Goal: Transaction & Acquisition: Purchase product/service

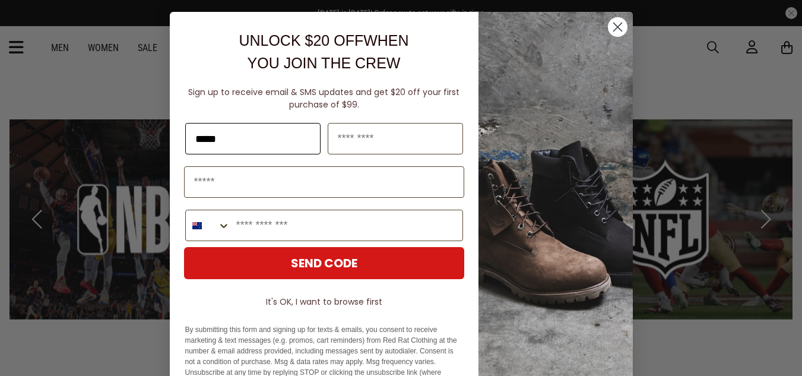
type input "********"
type input "******"
type input "**********"
click at [304, 229] on input "**********" at bounding box center [346, 225] width 232 height 30
type input "*"
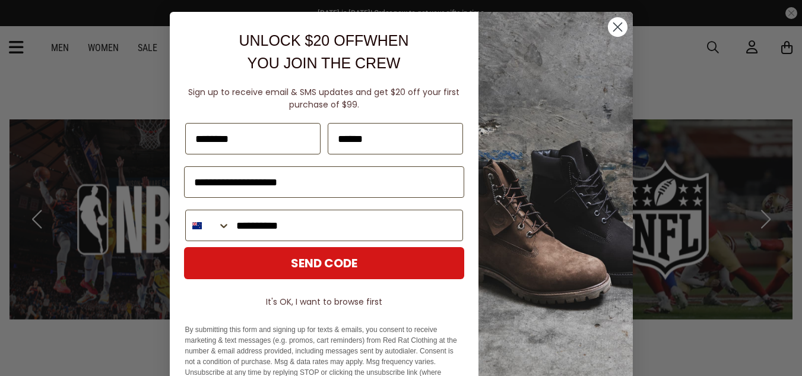
type input "**********"
click at [235, 250] on button "SEND CODE" at bounding box center [324, 263] width 280 height 32
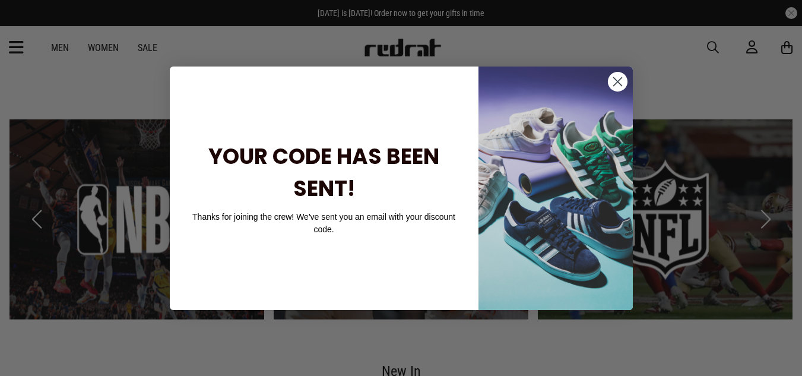
click at [617, 80] on circle "Close dialog" at bounding box center [617, 81] width 20 height 20
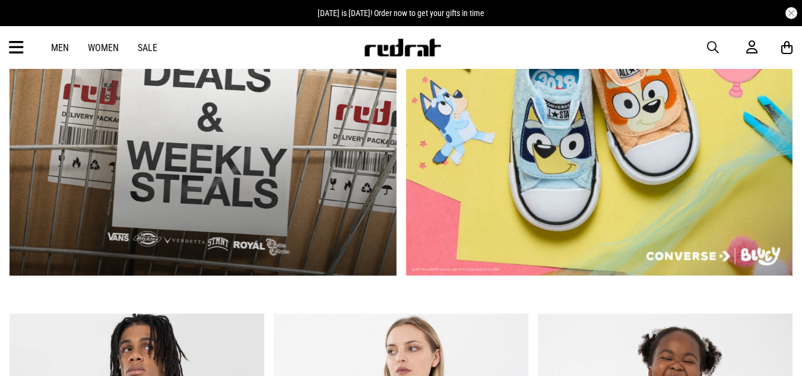
scroll to position [460, 0]
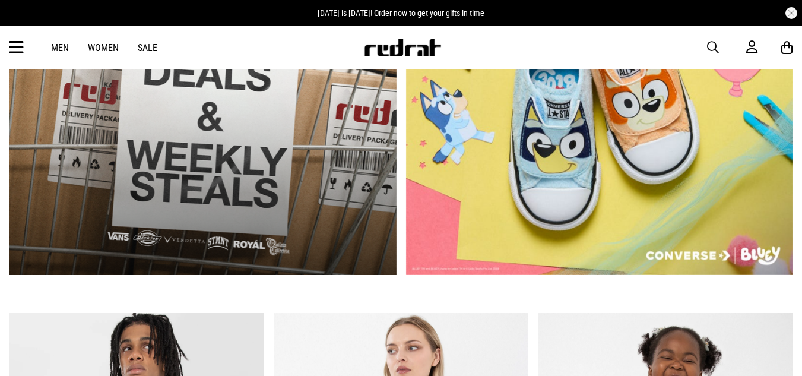
click at [264, 185] on link "1 / 2" at bounding box center [202, 115] width 387 height 320
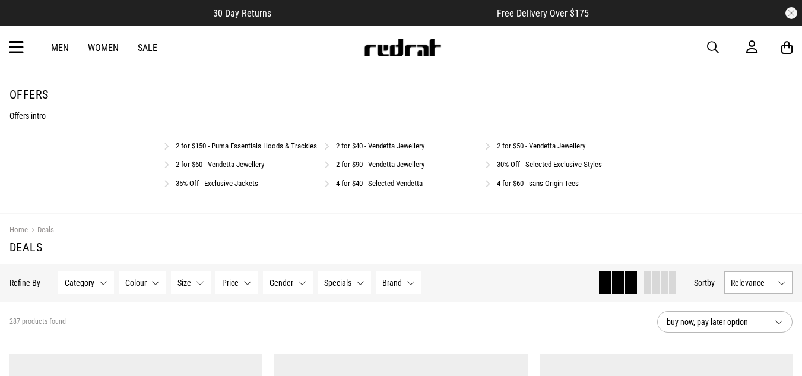
click at [520, 169] on link "30% Off - Selected Exclusive Styles" at bounding box center [549, 164] width 105 height 9
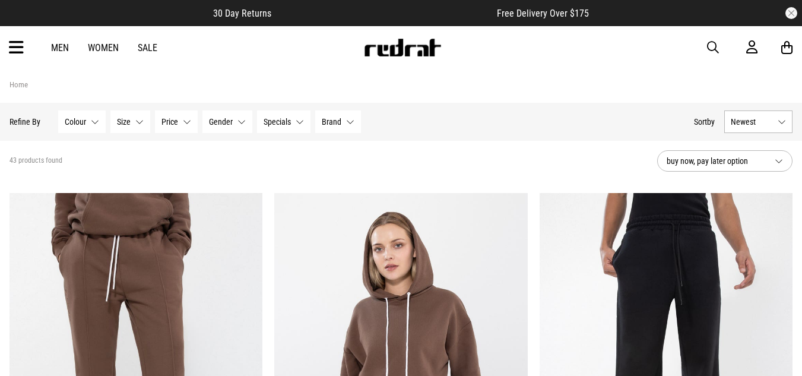
click at [64, 44] on link "Men" at bounding box center [60, 47] width 18 height 11
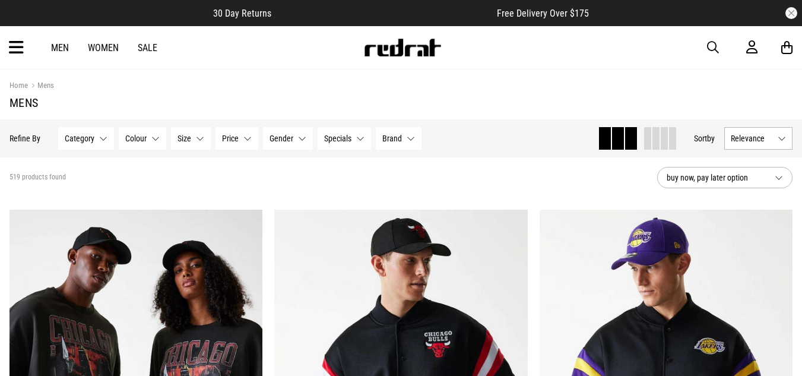
drag, startPoint x: 269, startPoint y: 226, endPoint x: 417, endPoint y: 21, distance: 252.4
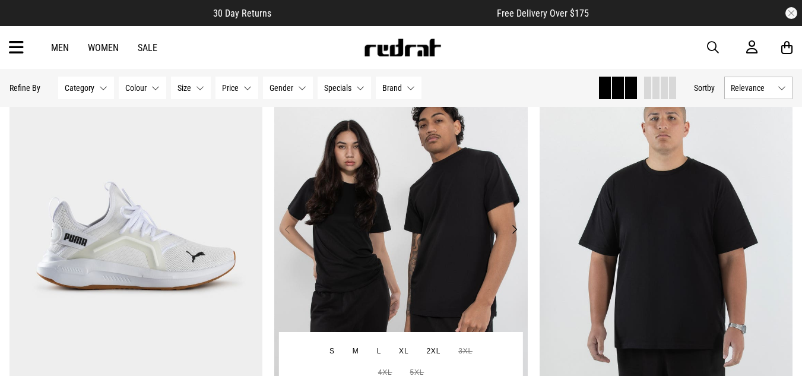
scroll to position [1921, 0]
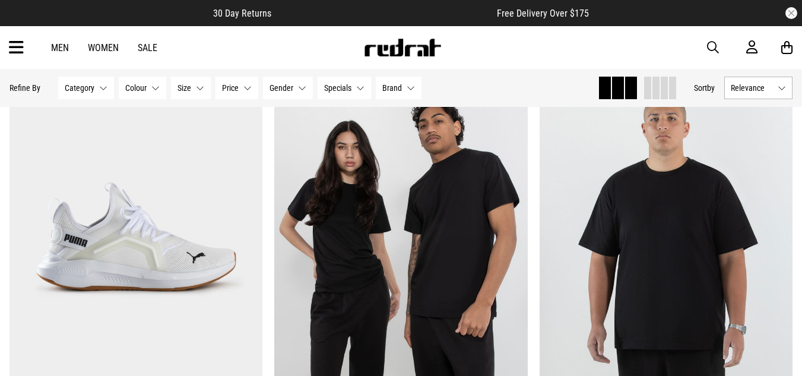
click at [224, 49] on div "Men Women Sale Sign in New Back Footwear Back Mens Back Womens Back Youth & Kid…" at bounding box center [401, 47] width 802 height 43
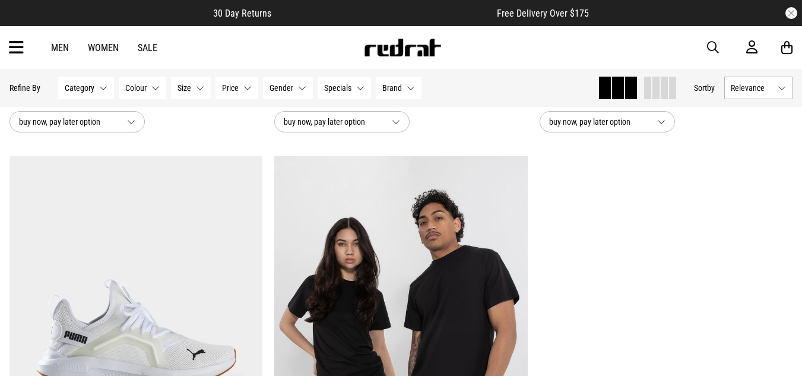
scroll to position [1827, 0]
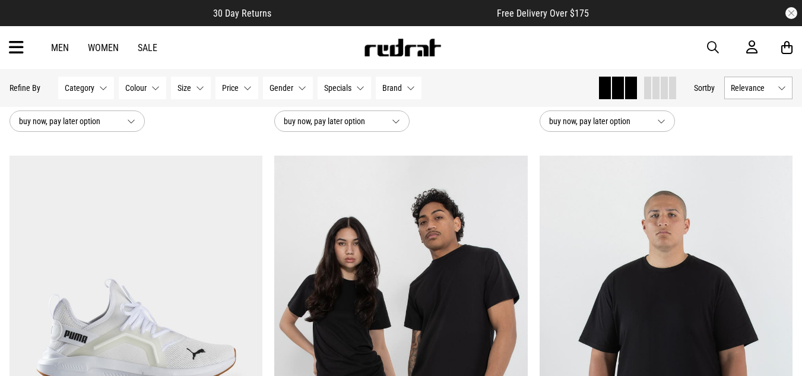
click at [100, 90] on button "Category None selected" at bounding box center [86, 88] width 56 height 23
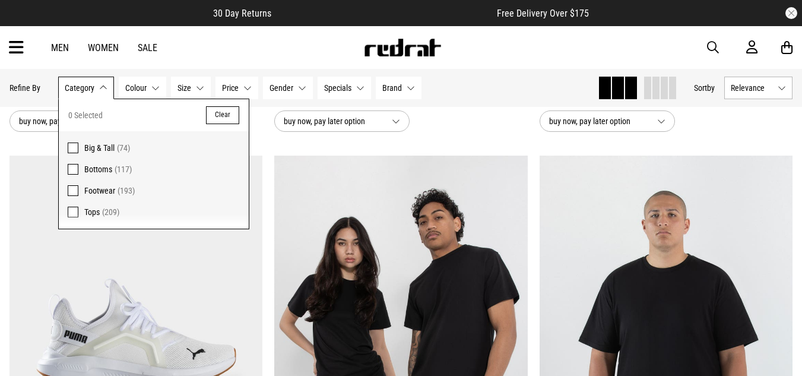
click at [91, 213] on span "Tops" at bounding box center [91, 211] width 15 height 9
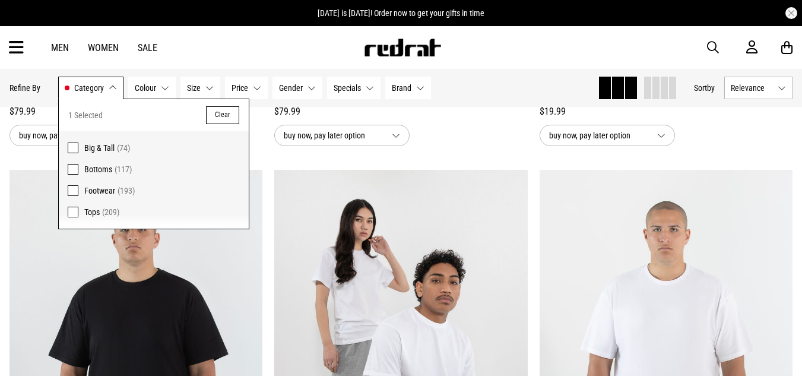
scroll to position [1841, 0]
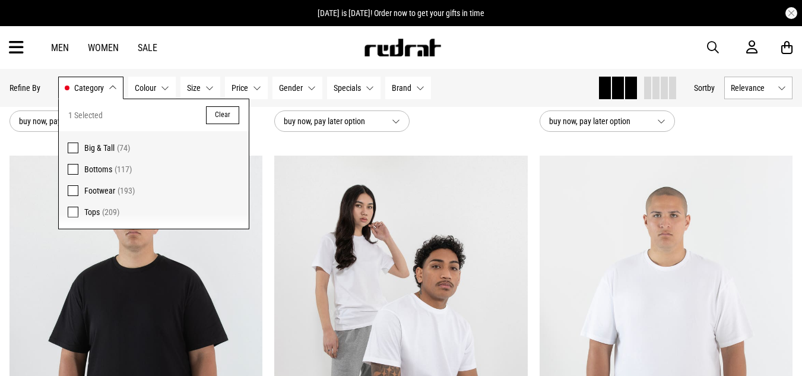
click at [483, 126] on div "buy now, pay later option" at bounding box center [400, 120] width 253 height 21
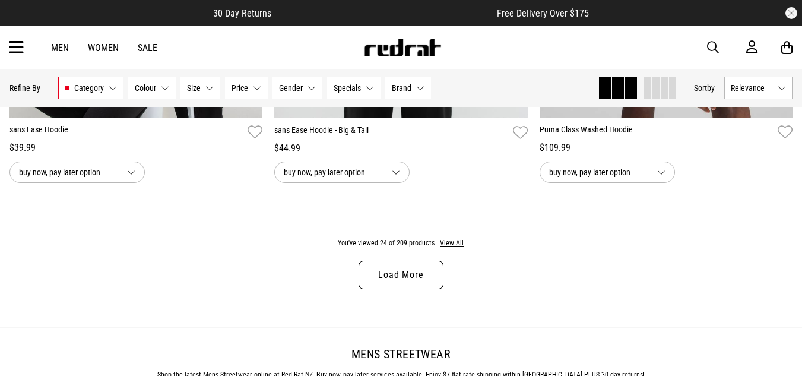
scroll to position [3561, 0]
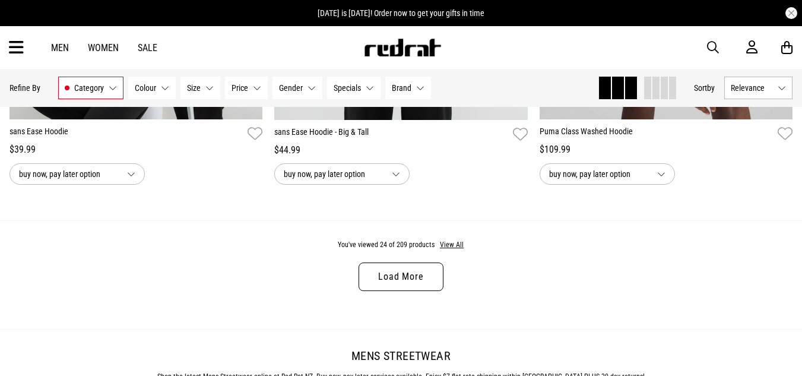
click at [404, 283] on link "Load More" at bounding box center [400, 276] width 84 height 28
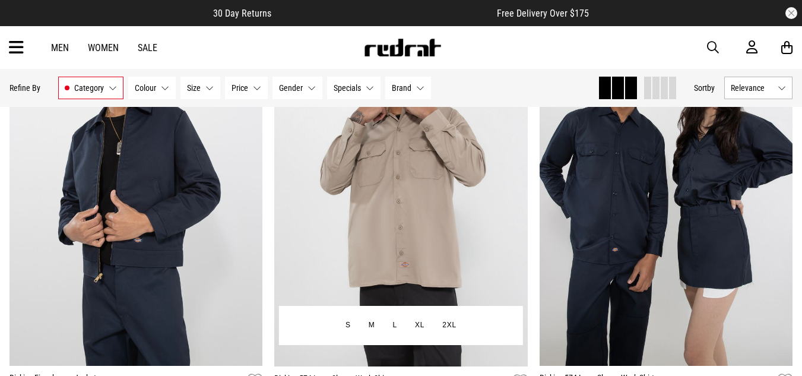
scroll to position [5678, 0]
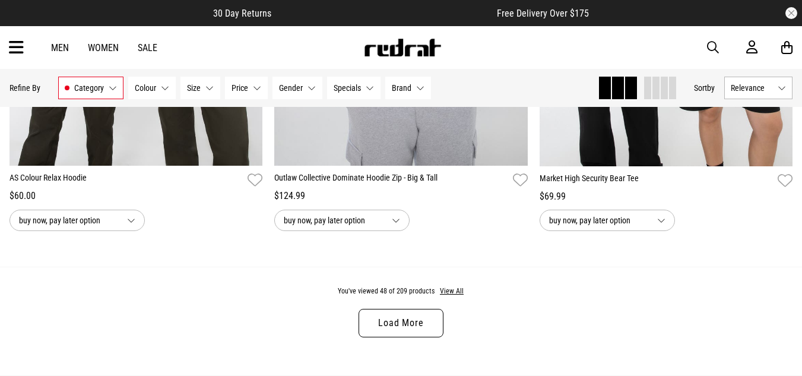
scroll to position [7085, 0]
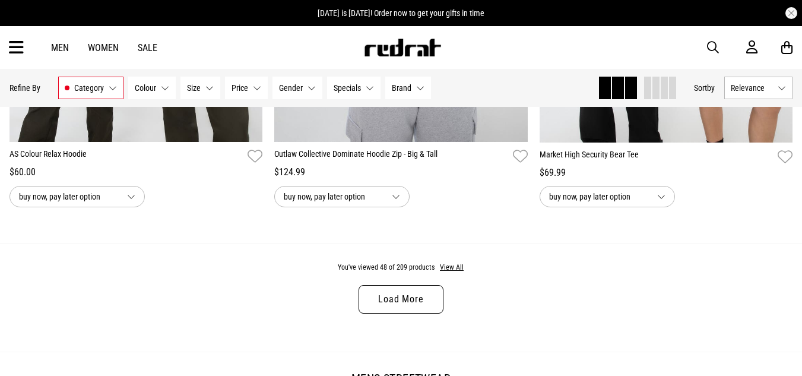
click at [379, 308] on link "Load More" at bounding box center [400, 299] width 84 height 28
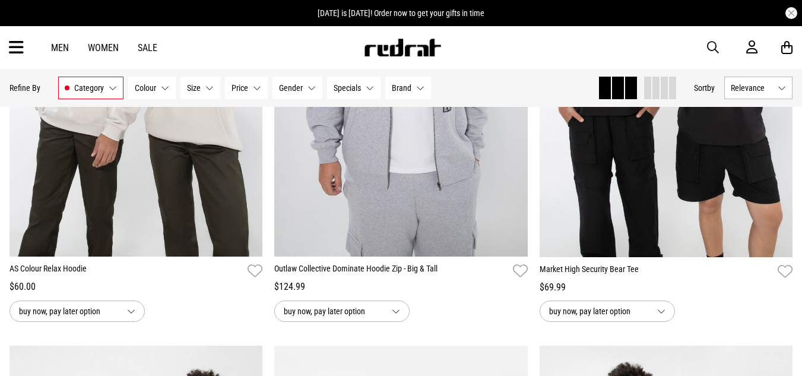
scroll to position [7276, 0]
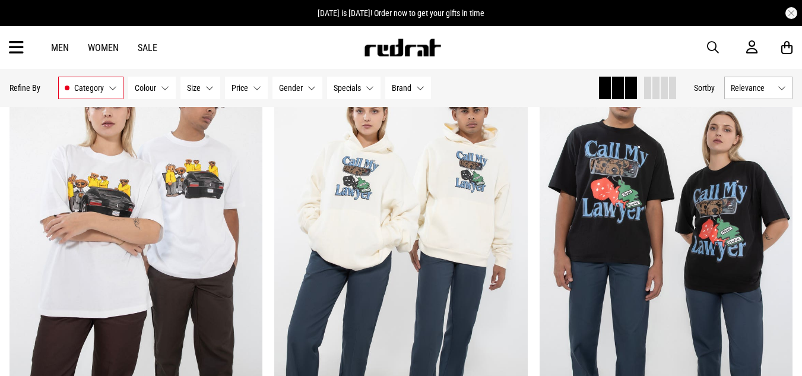
click at [417, 85] on button "Brand None selected" at bounding box center [408, 88] width 46 height 23
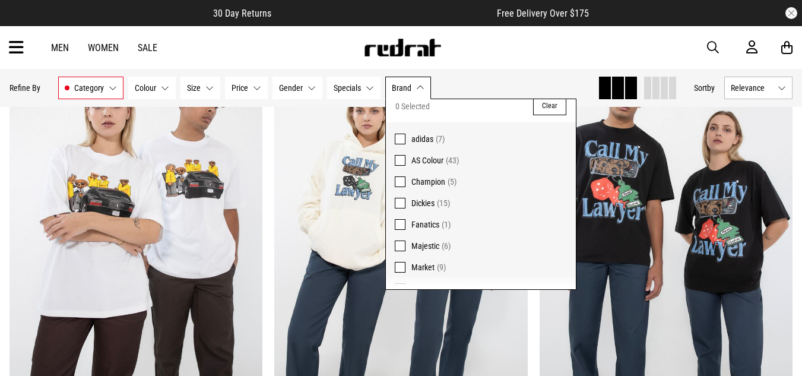
scroll to position [0, 0]
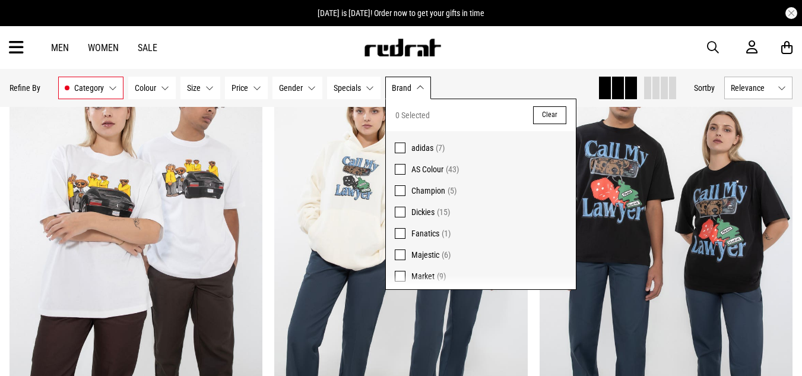
click at [110, 93] on button "Category Tops" at bounding box center [90, 88] width 65 height 23
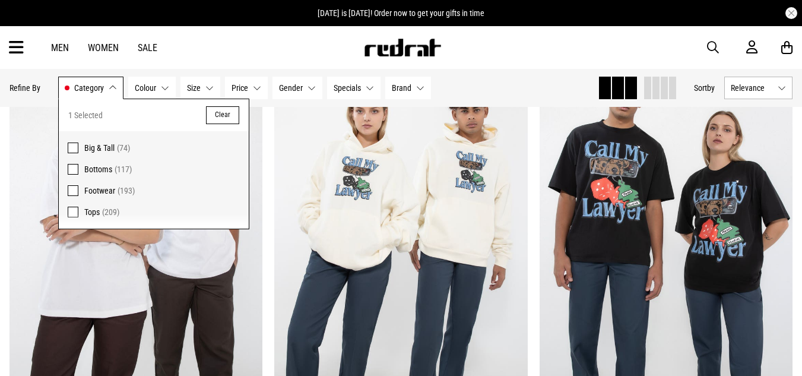
click at [11, 47] on icon at bounding box center [16, 48] width 15 height 20
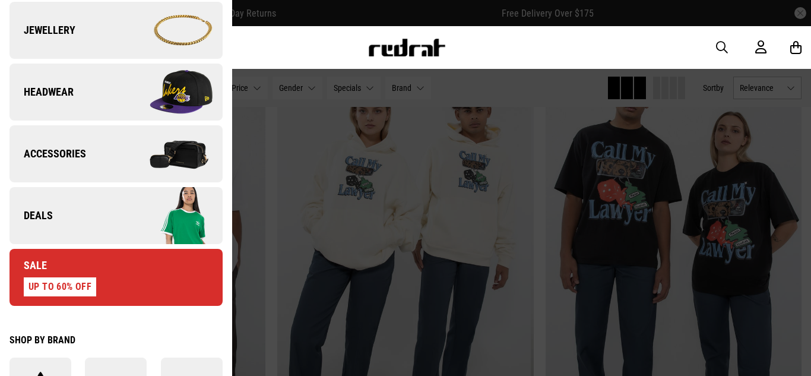
scroll to position [323, 0]
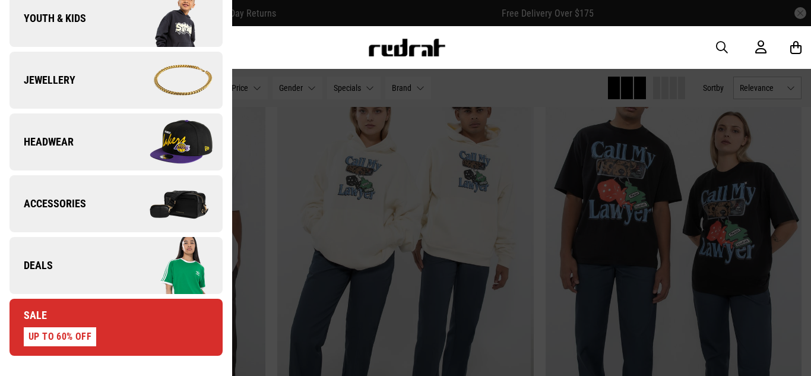
click at [123, 132] on img at bounding box center [169, 141] width 106 height 59
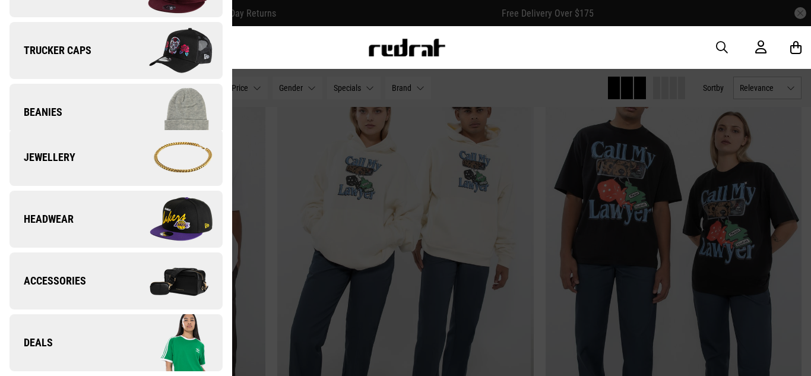
scroll to position [0, 0]
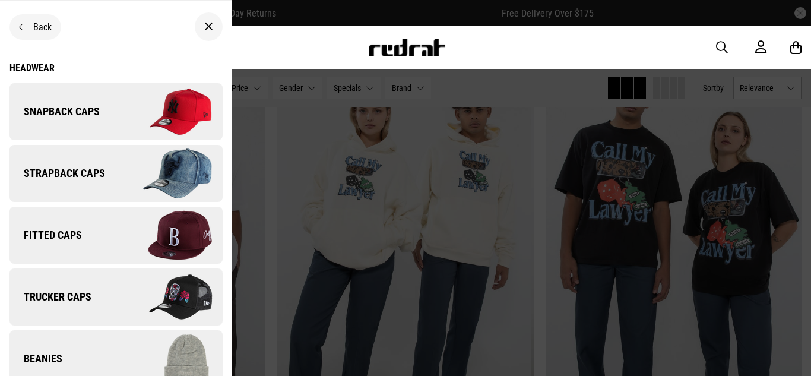
click at [35, 27] on span "Back" at bounding box center [42, 26] width 18 height 11
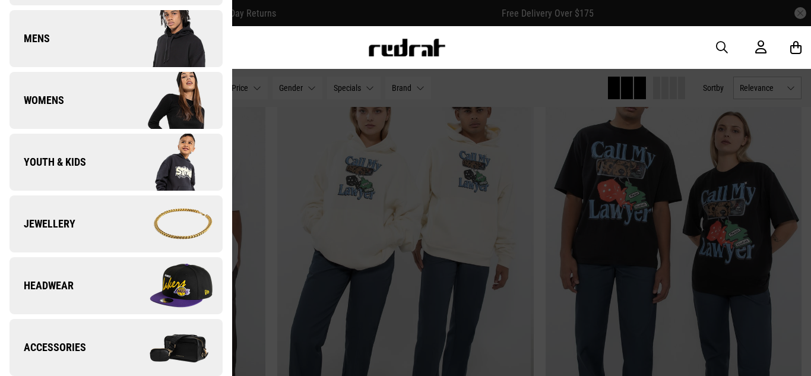
scroll to position [312, 0]
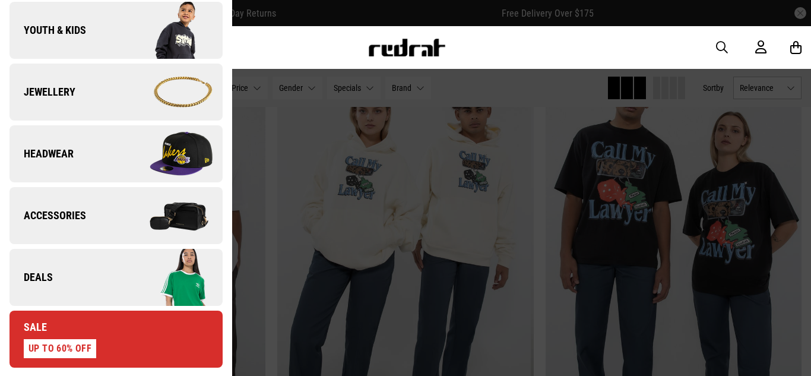
click at [58, 264] on link "Deals" at bounding box center [115, 277] width 213 height 57
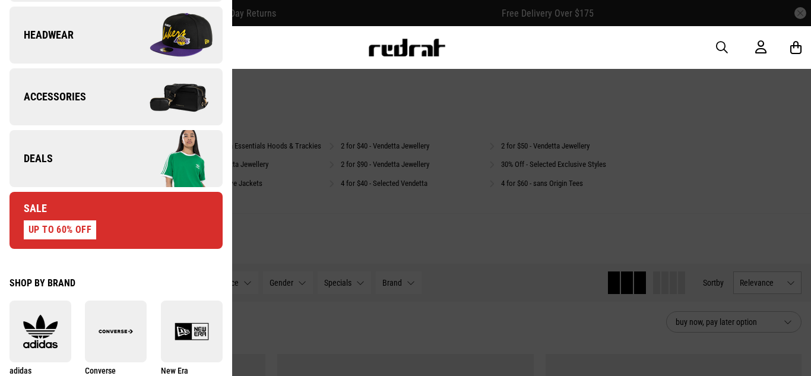
scroll to position [278, 0]
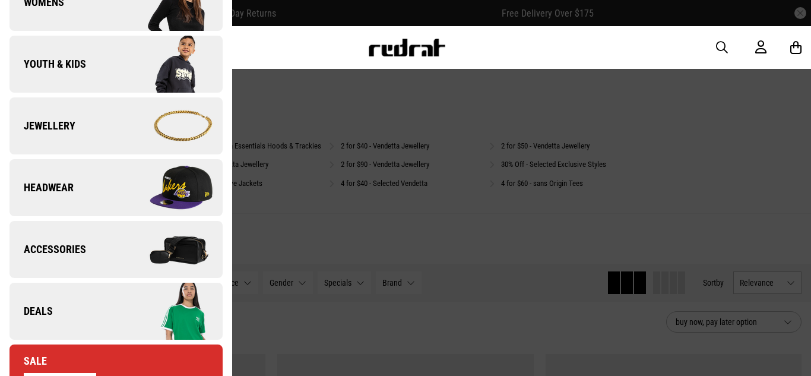
click at [80, 189] on link "Headwear" at bounding box center [115, 187] width 213 height 57
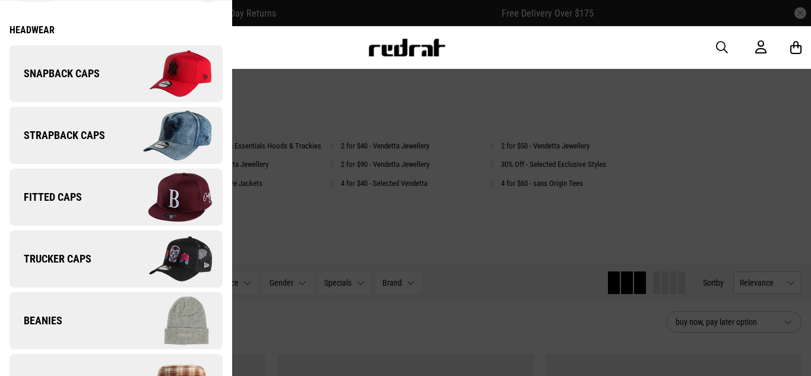
scroll to position [0, 0]
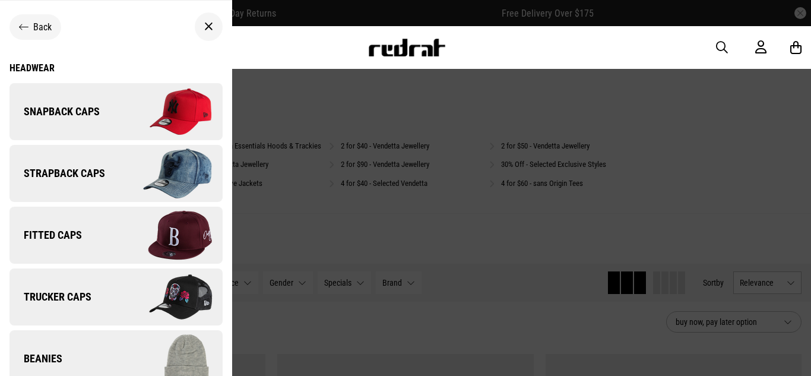
click at [68, 105] on span "Snapback Caps" at bounding box center [54, 111] width 90 height 14
